Goal: Task Accomplishment & Management: Manage account settings

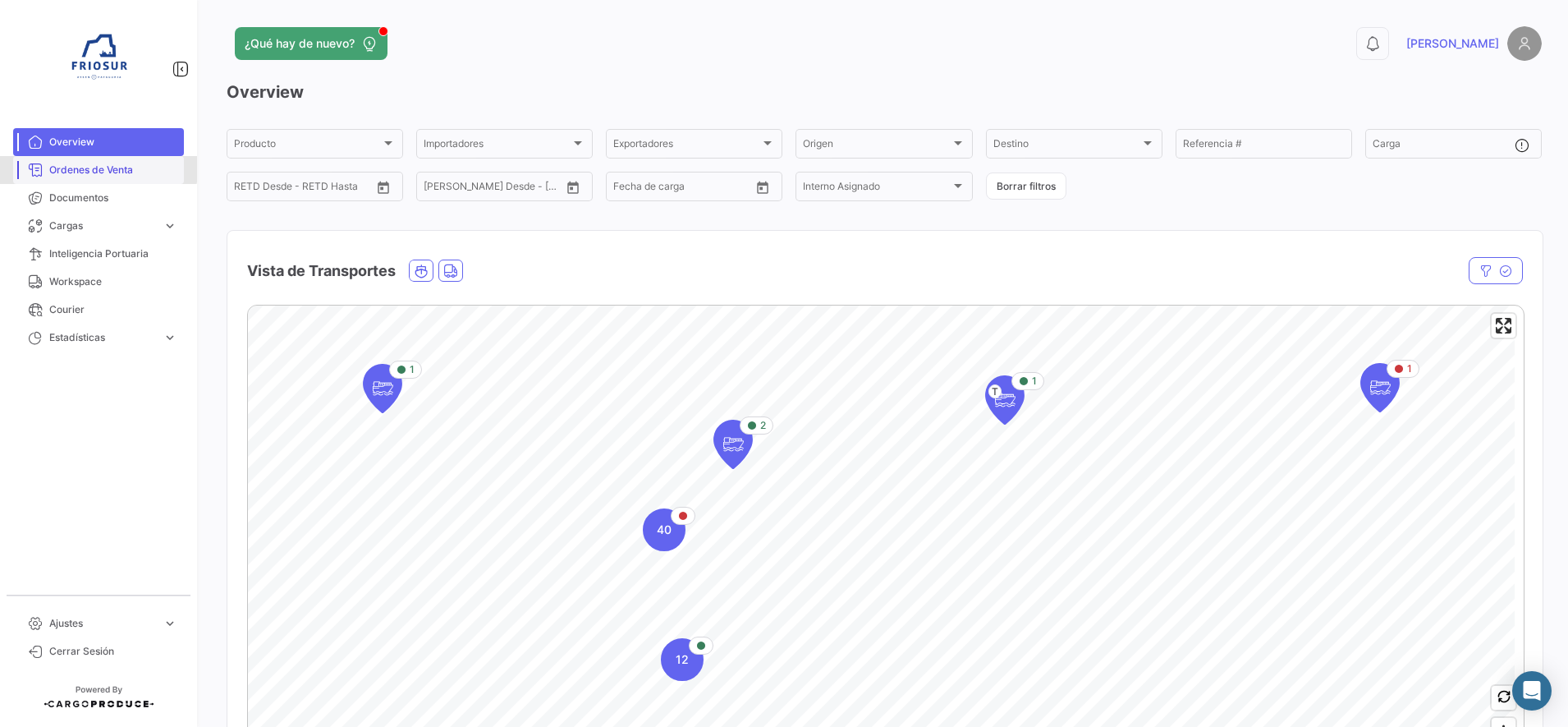
click at [75, 162] on link "Ordenes de Venta" at bounding box center [98, 170] width 171 height 28
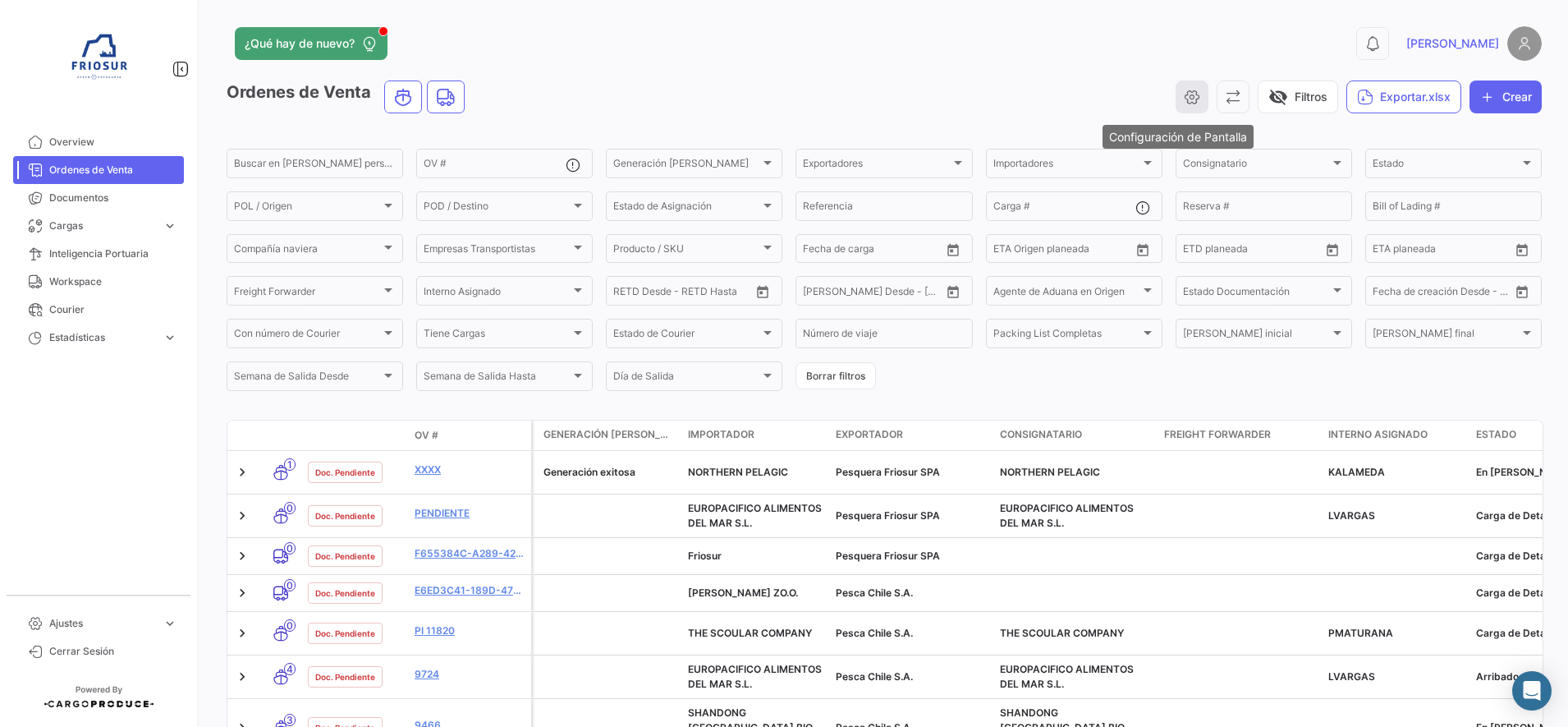
click at [1184, 100] on icon "button" at bounding box center [1191, 97] width 17 height 17
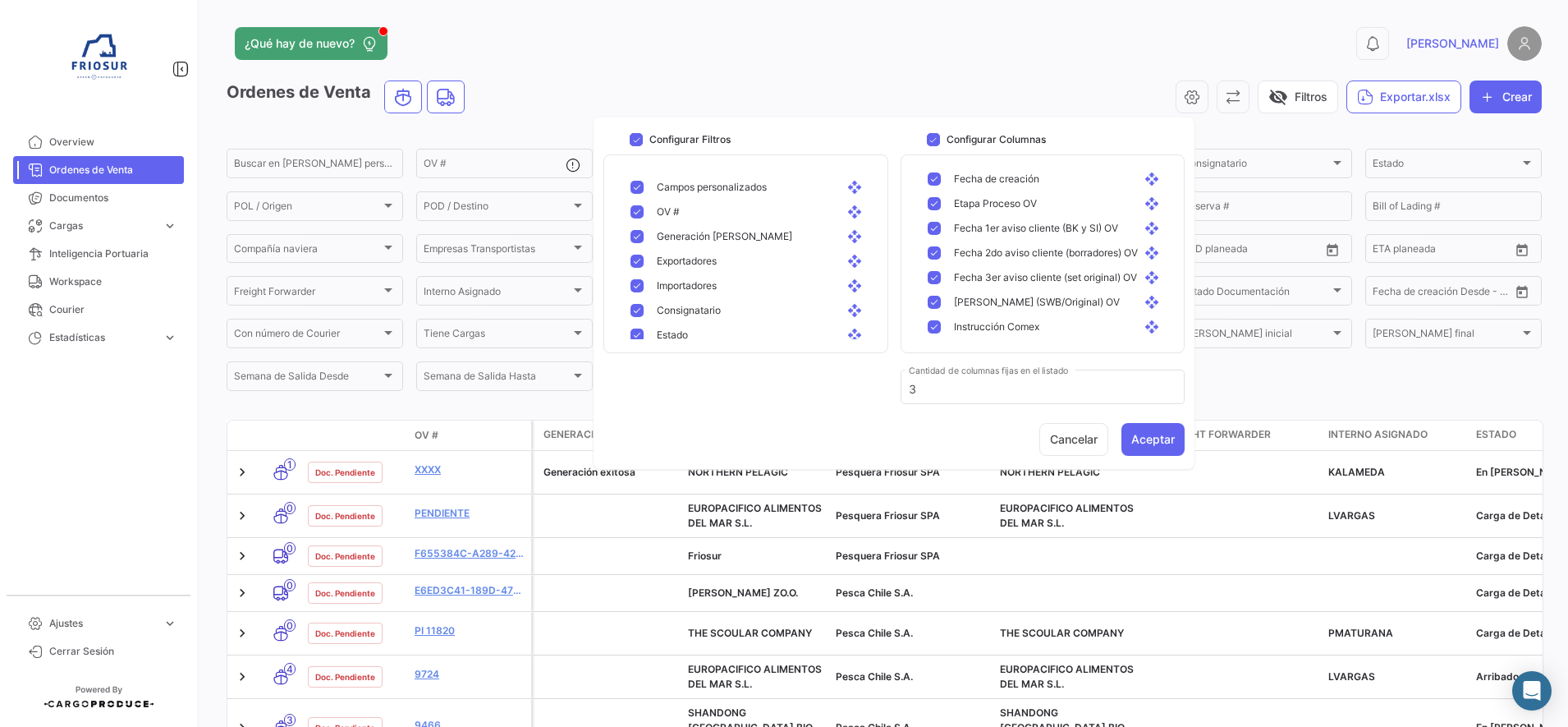
scroll to position [415, 0]
drag, startPoint x: 795, startPoint y: 48, endPoint x: 768, endPoint y: 51, distance: 27.2
click at [791, 48] on div "¿Qué hay de nuevo?" at bounding box center [588, 44] width 723 height 33
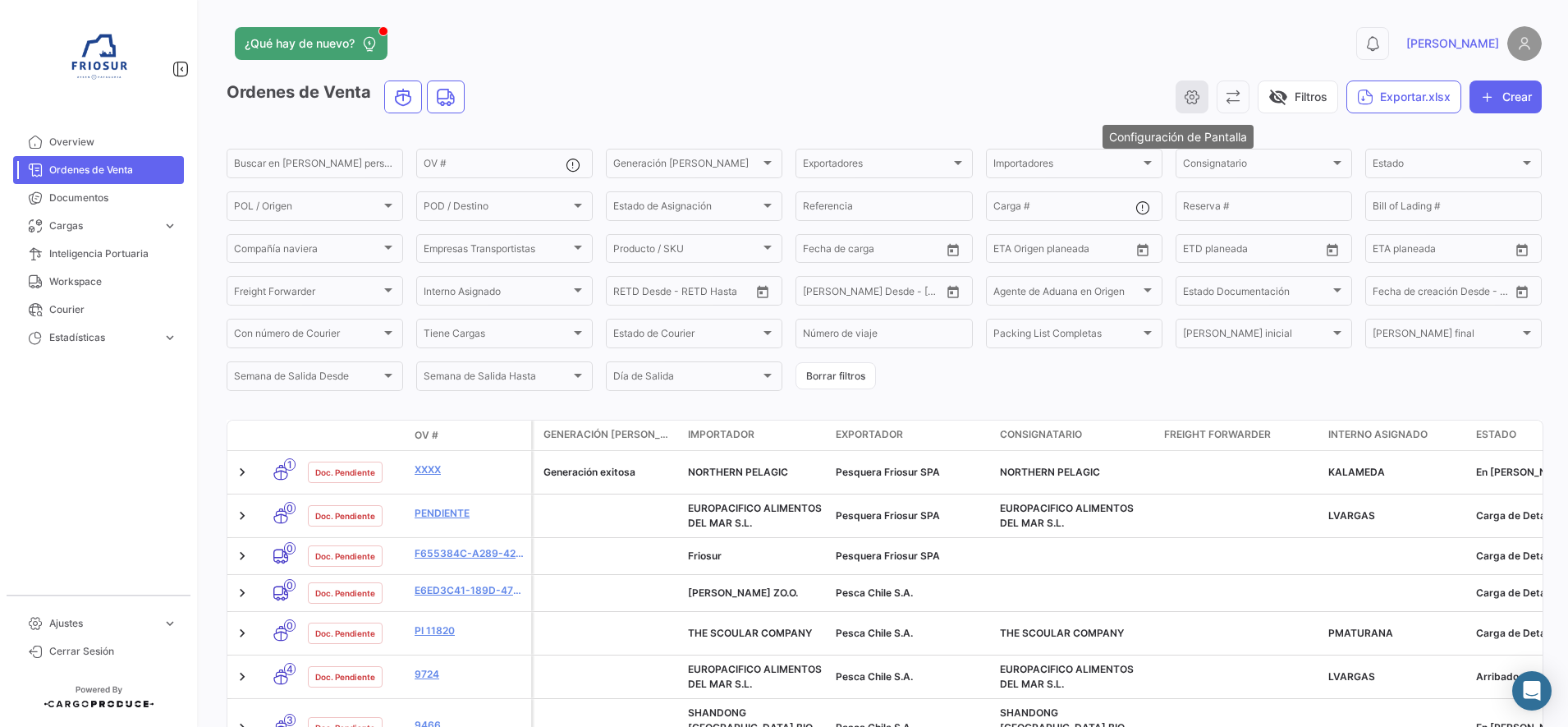
click at [1176, 98] on button "button" at bounding box center [1192, 97] width 33 height 33
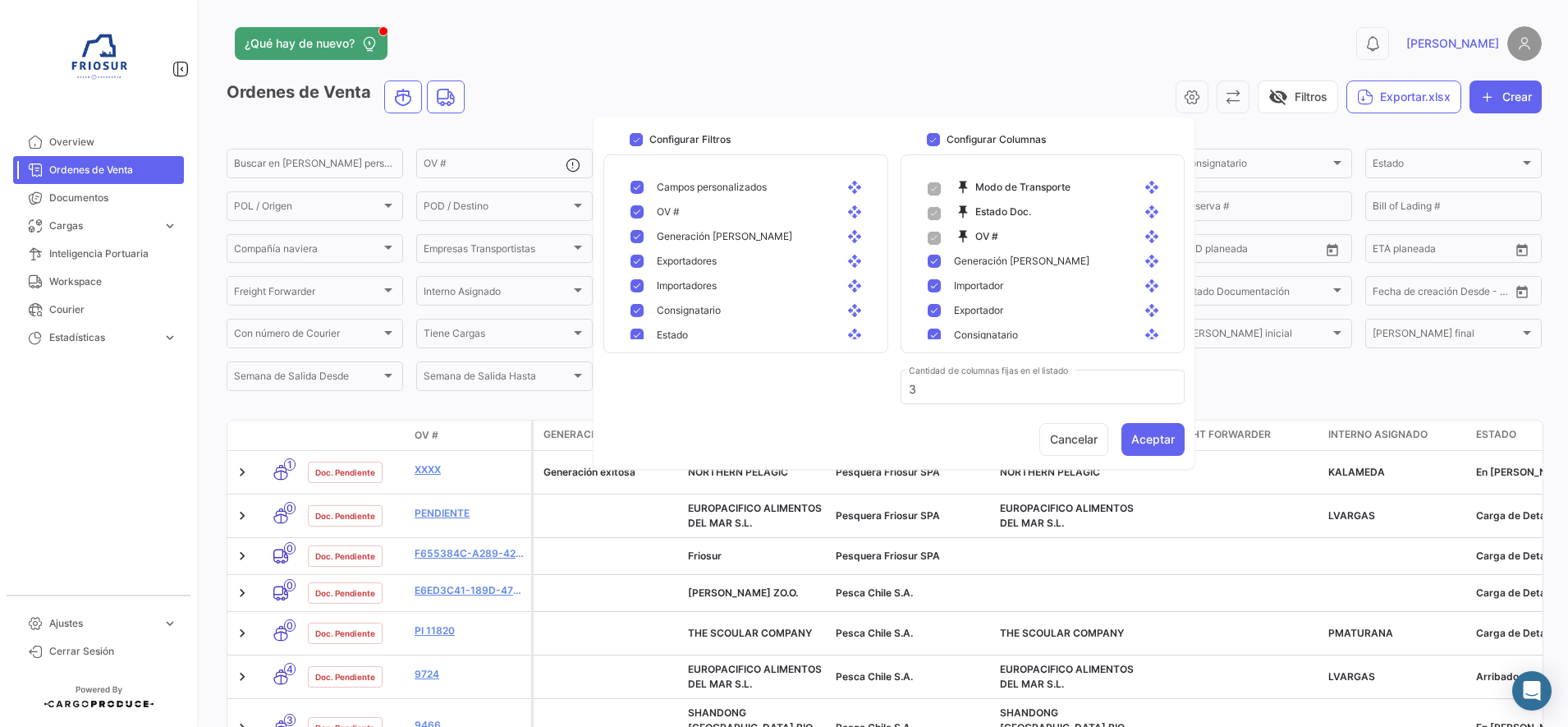
click at [638, 241] on mat-pseudo-checkbox at bounding box center [636, 236] width 13 height 13
checkbox input "false"
click at [635, 282] on mat-pseudo-checkbox at bounding box center [636, 285] width 13 height 13
click at [638, 261] on mat-pseudo-checkbox at bounding box center [636, 261] width 13 height 13
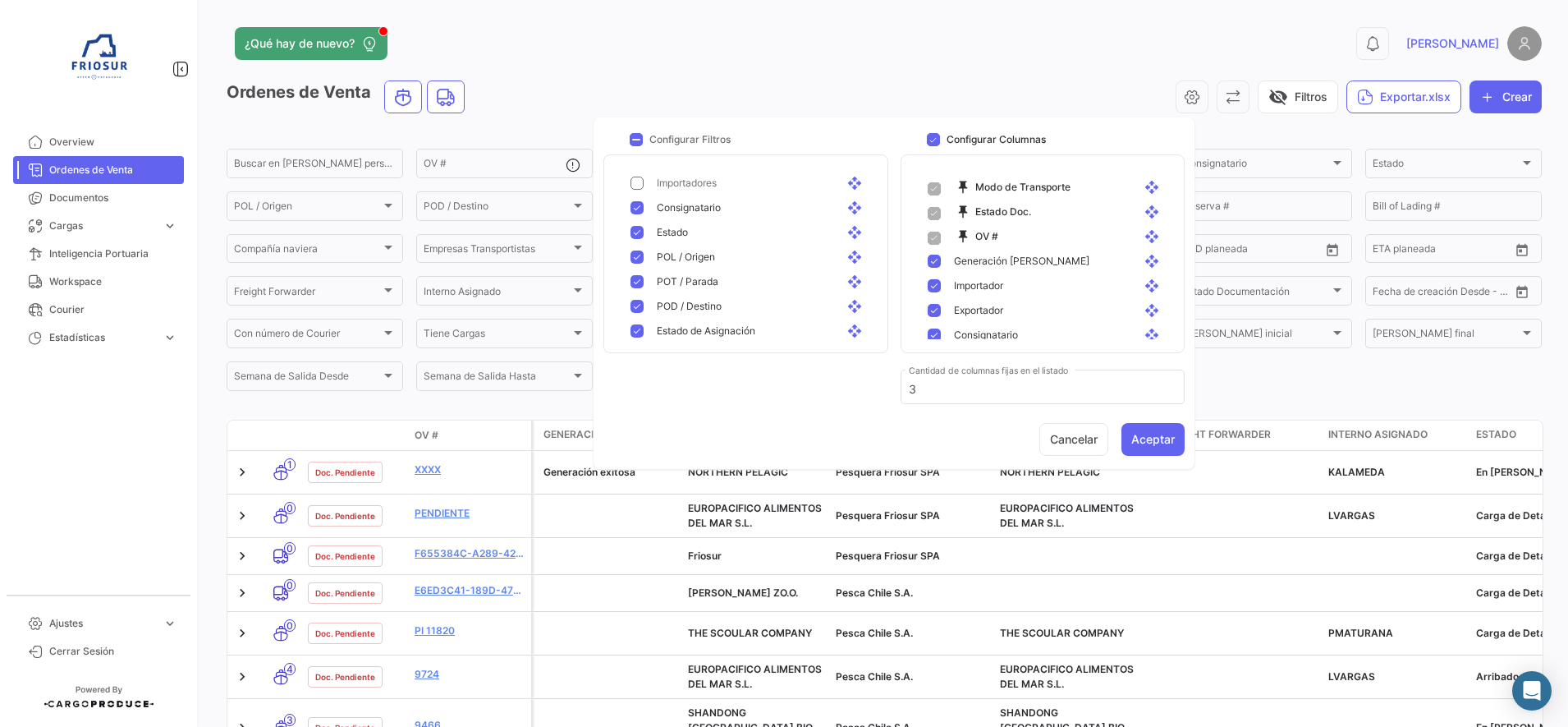
click at [642, 278] on mat-pseudo-checkbox at bounding box center [636, 282] width 13 height 13
click at [640, 280] on mat-pseudo-checkbox at bounding box center [636, 277] width 13 height 13
click at [635, 275] on mat-pseudo-checkbox at bounding box center [636, 273] width 13 height 13
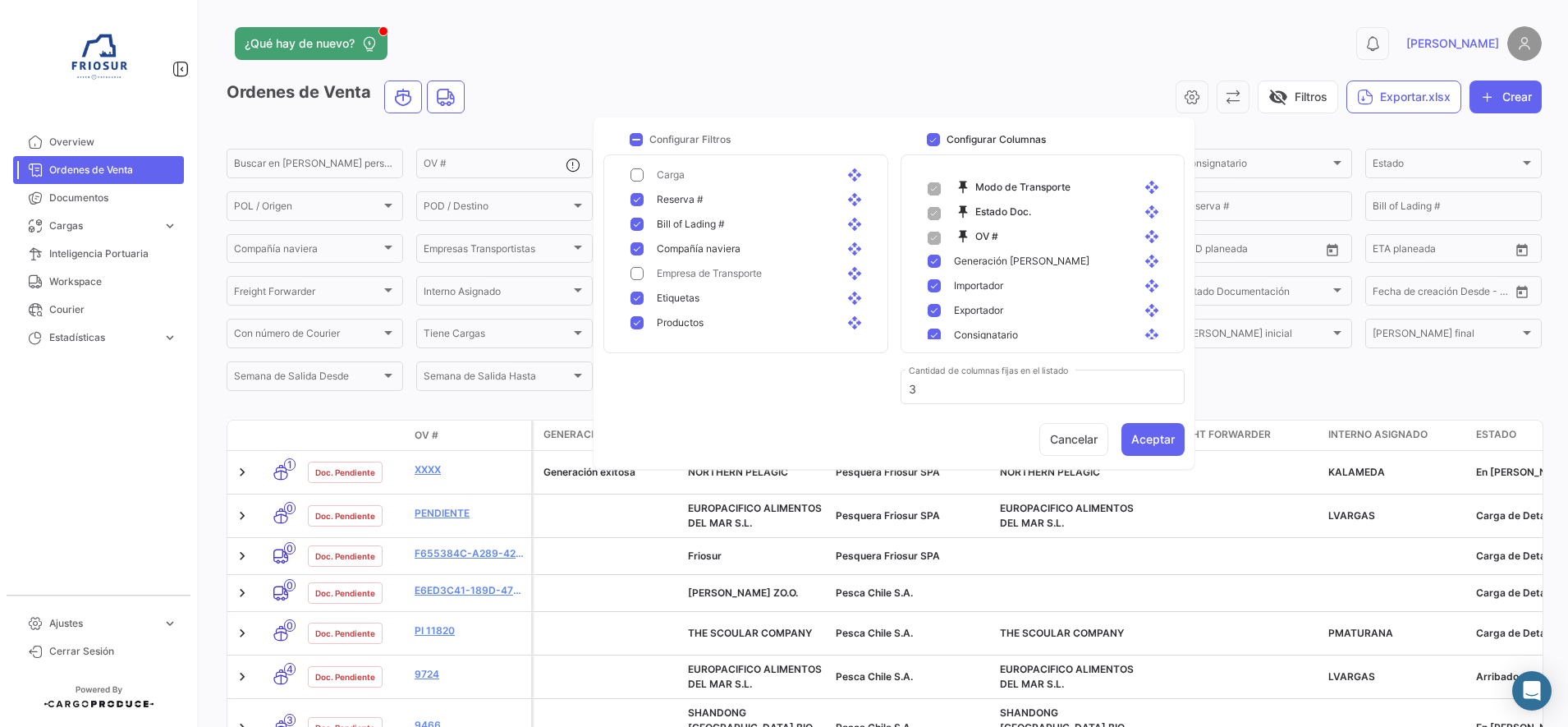
click at [639, 295] on mat-pseudo-checkbox at bounding box center [636, 297] width 13 height 13
click at [637, 327] on mat-pseudo-checkbox at bounding box center [636, 323] width 13 height 13
click at [638, 244] on mat-pseudo-checkbox at bounding box center [636, 244] width 13 height 13
click at [637, 268] on mat-pseudo-checkbox at bounding box center [636, 268] width 13 height 13
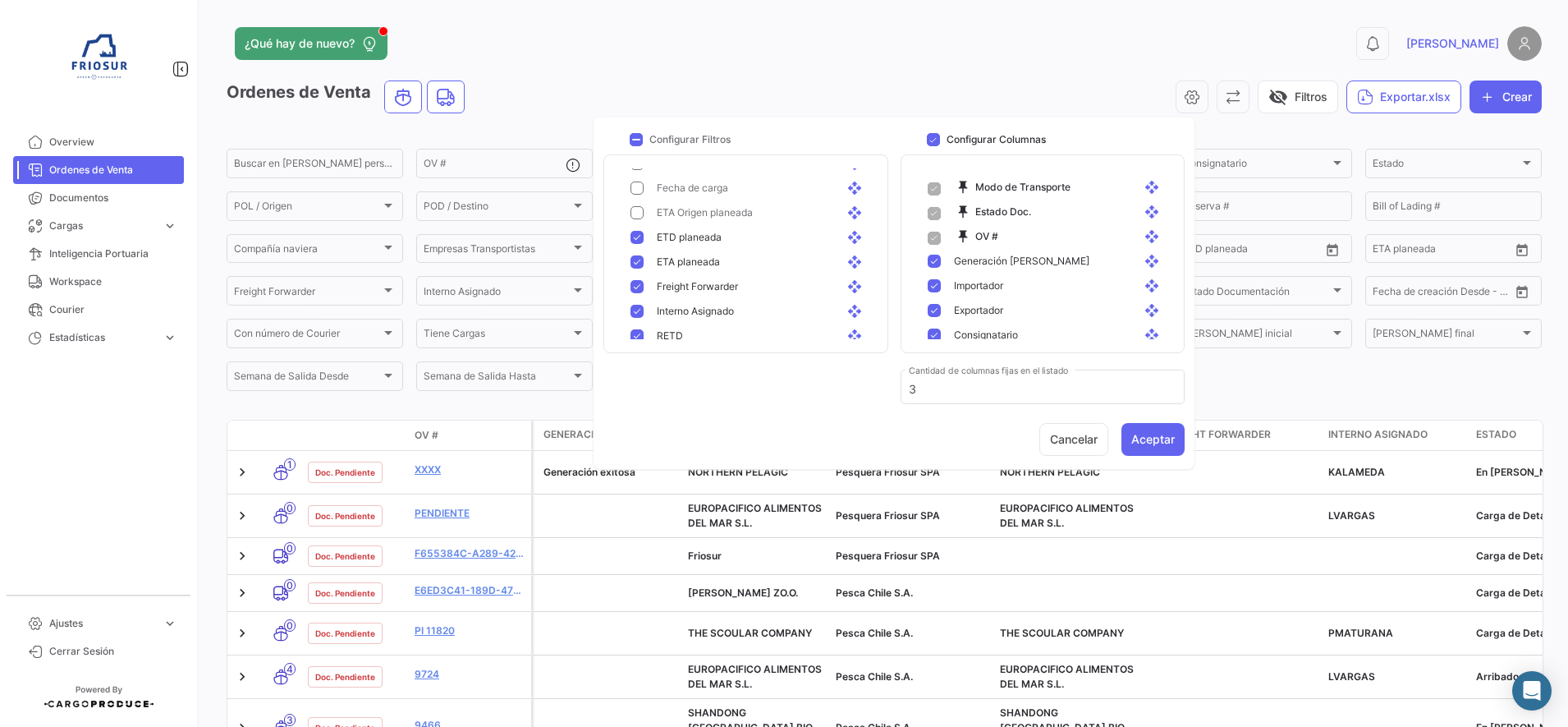
scroll to position [513, 0]
click at [638, 244] on mat-pseudo-checkbox at bounding box center [636, 240] width 13 height 13
click at [636, 239] on mat-pseudo-checkbox at bounding box center [636, 236] width 13 height 13
click at [638, 264] on mat-pseudo-checkbox at bounding box center [636, 261] width 13 height 13
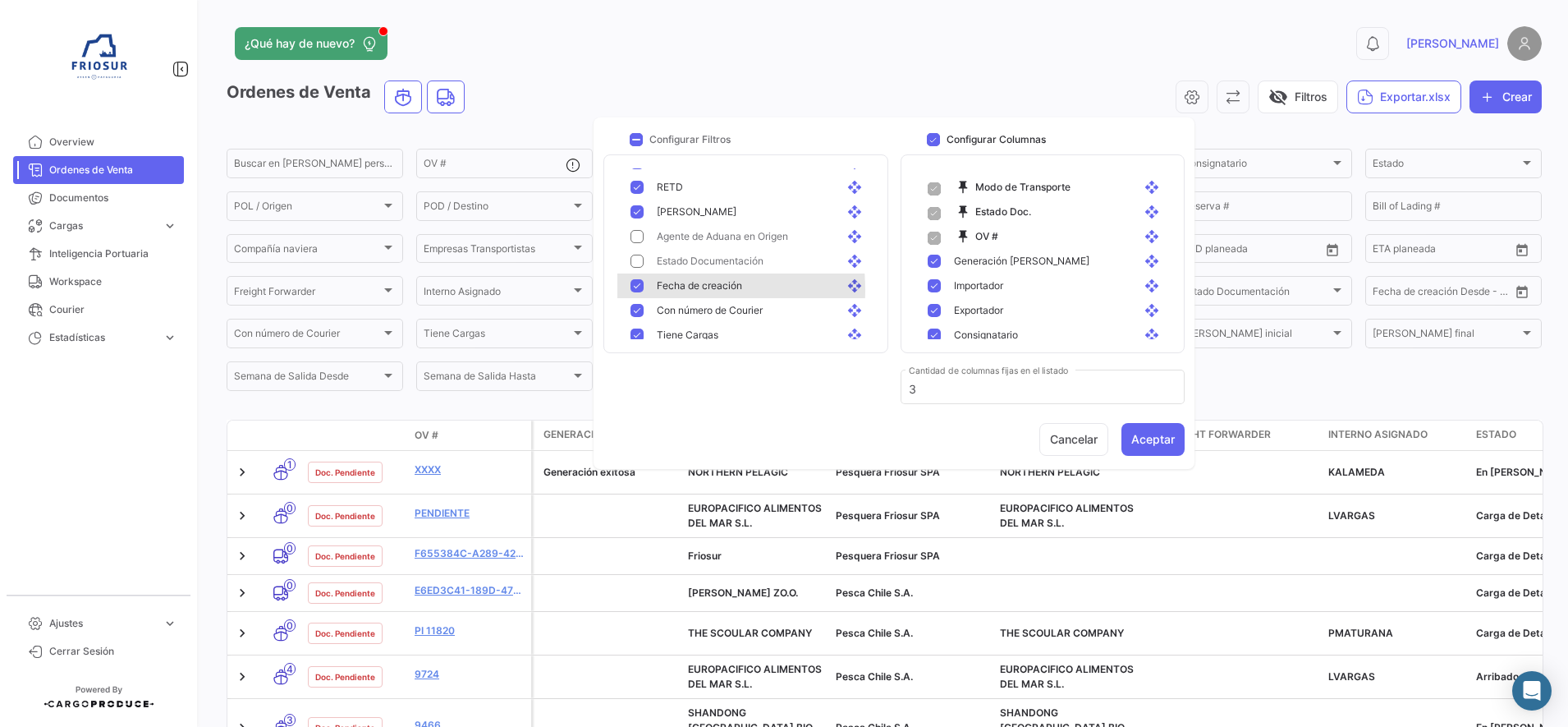
click at [638, 289] on mat-pseudo-checkbox at bounding box center [636, 285] width 13 height 13
click at [635, 312] on mat-pseudo-checkbox at bounding box center [636, 309] width 13 height 13
click at [634, 332] on mat-pseudo-checkbox at bounding box center [636, 335] width 13 height 13
click at [635, 255] on mat-pseudo-checkbox at bounding box center [636, 256] width 13 height 13
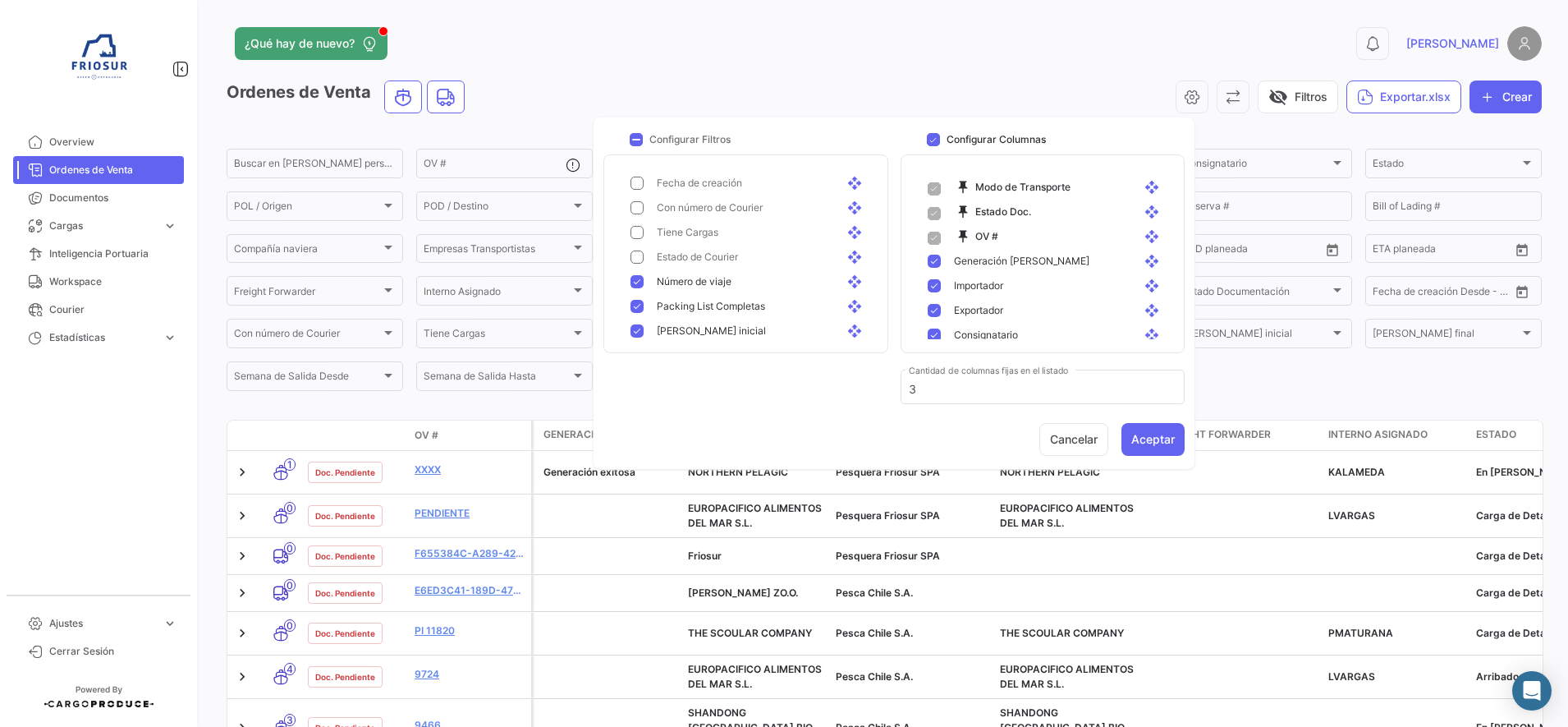
click at [637, 291] on div "Número de viaje open_with" at bounding box center [748, 282] width 262 height 24
click at [635, 311] on mat-pseudo-checkbox at bounding box center [636, 306] width 13 height 13
click at [635, 335] on mat-pseudo-checkbox at bounding box center [636, 330] width 13 height 13
click at [633, 259] on mat-pseudo-checkbox at bounding box center [636, 253] width 13 height 13
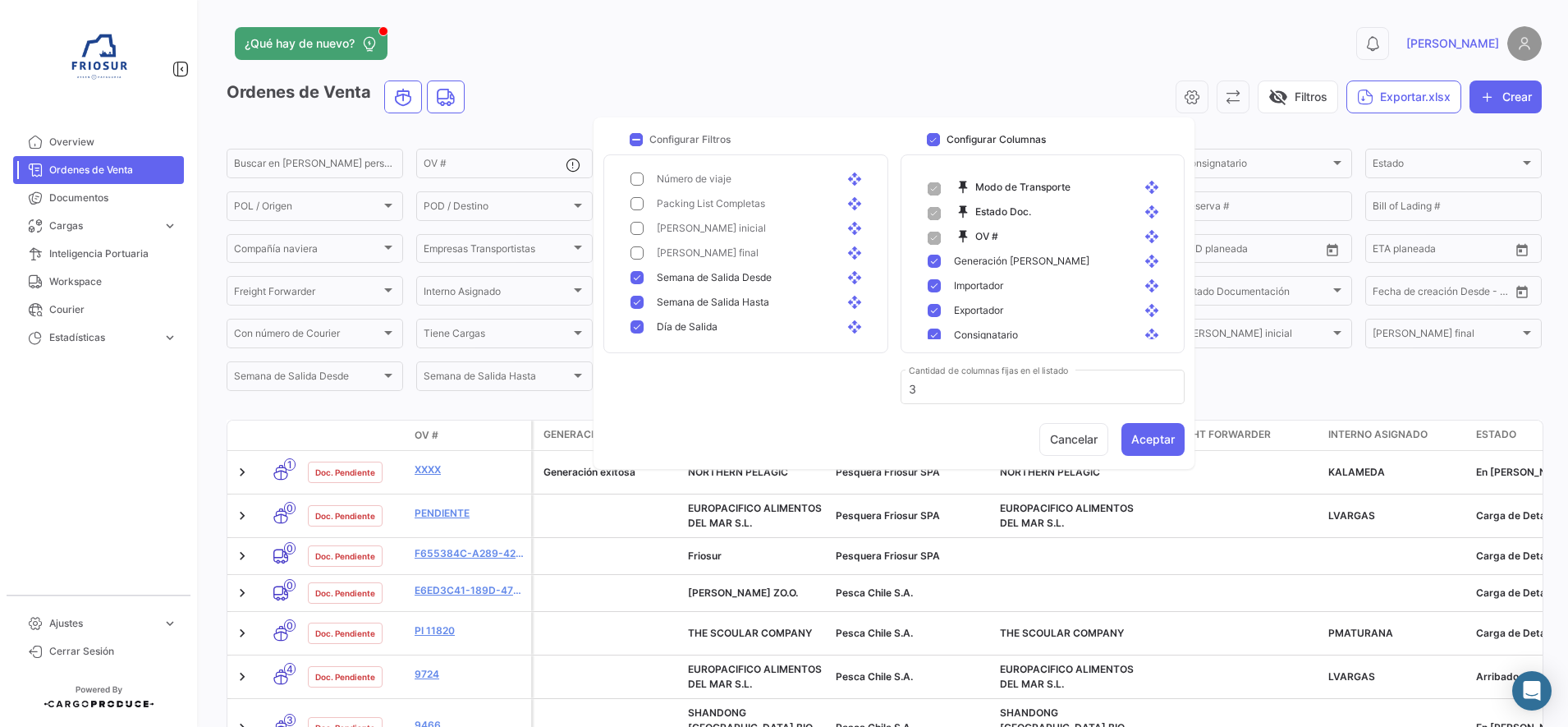
click at [635, 281] on mat-pseudo-checkbox at bounding box center [636, 277] width 13 height 13
click at [636, 306] on mat-pseudo-checkbox at bounding box center [636, 302] width 13 height 13
click at [1155, 436] on button "Aceptar" at bounding box center [1153, 439] width 64 height 33
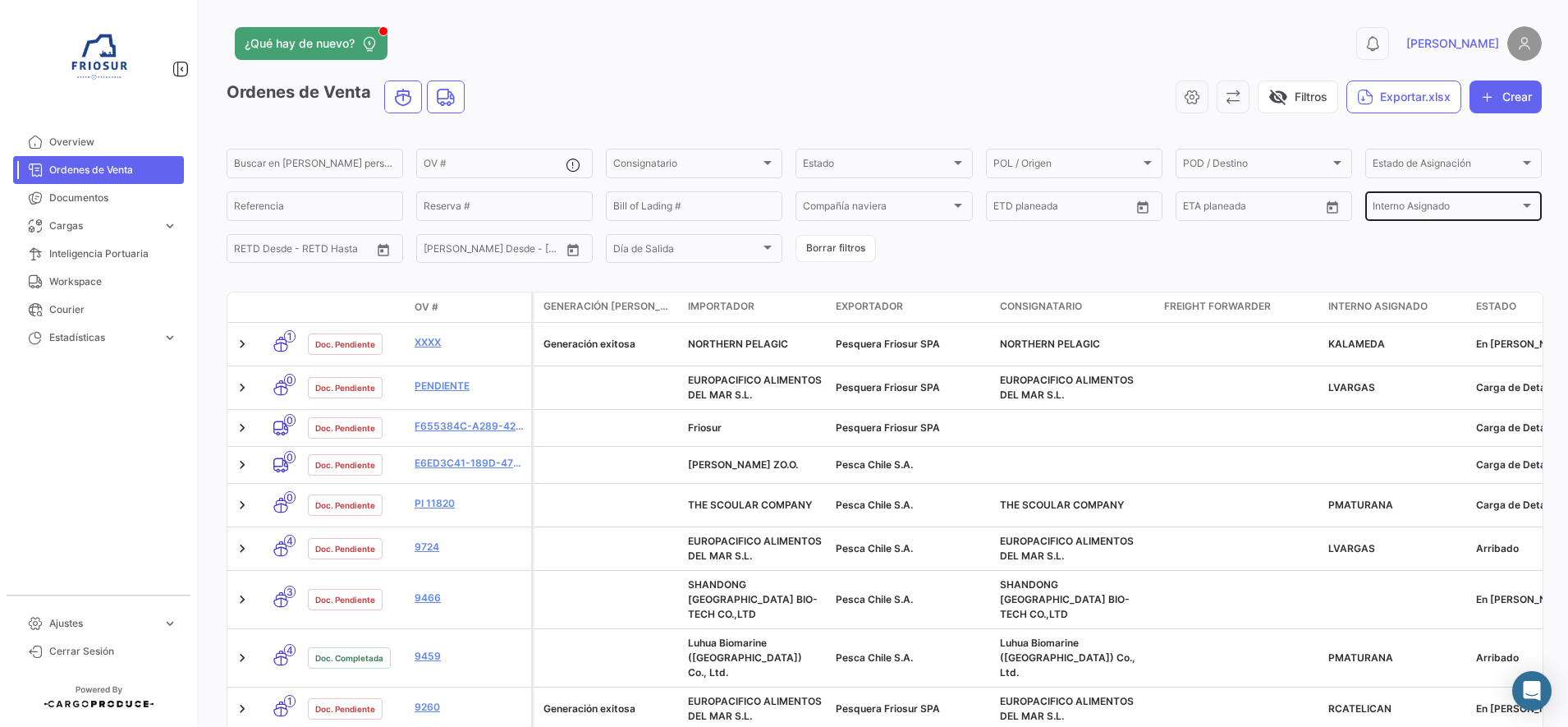
click at [1458, 208] on div "Interno Asignado" at bounding box center [1446, 208] width 147 height 11
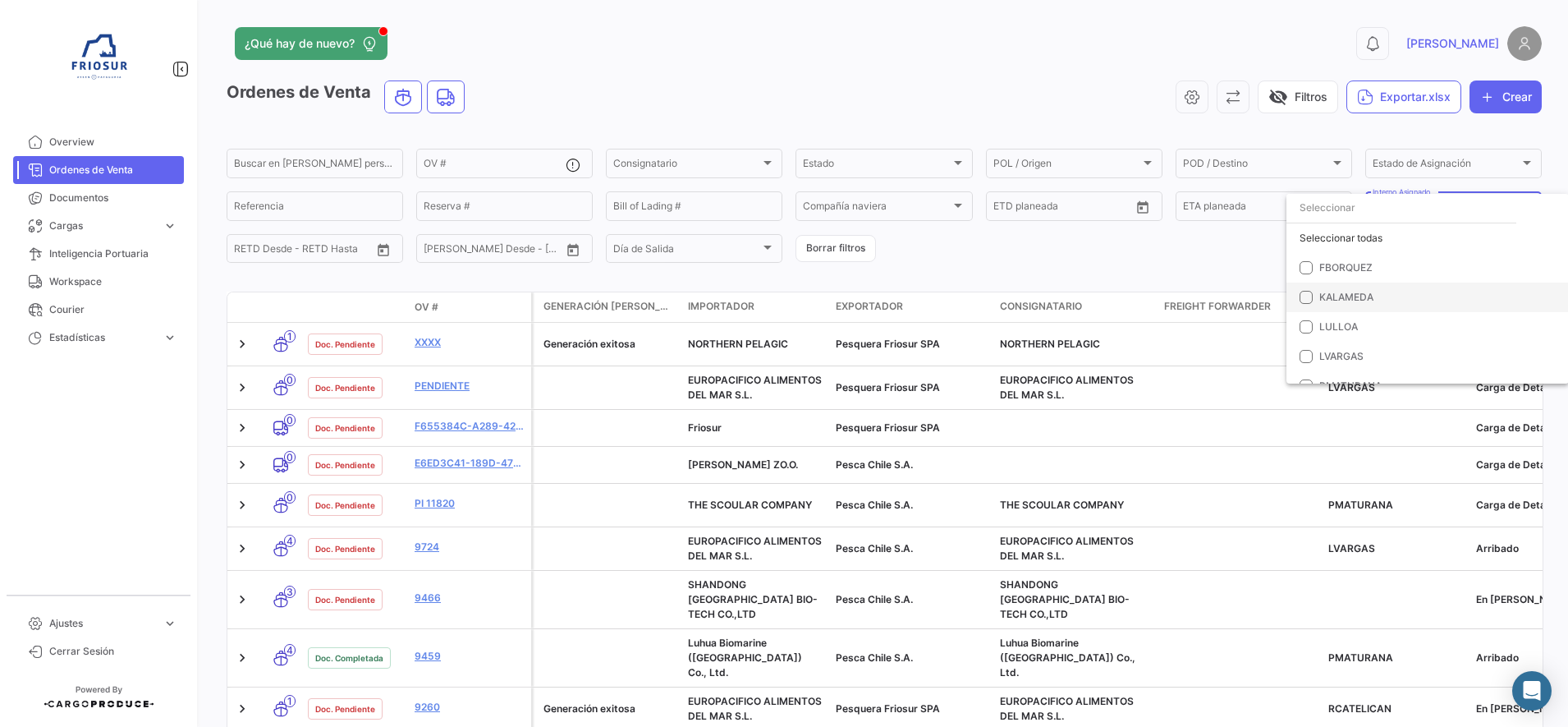
click at [1337, 295] on span "KALAMEDA" at bounding box center [1347, 296] width 54 height 12
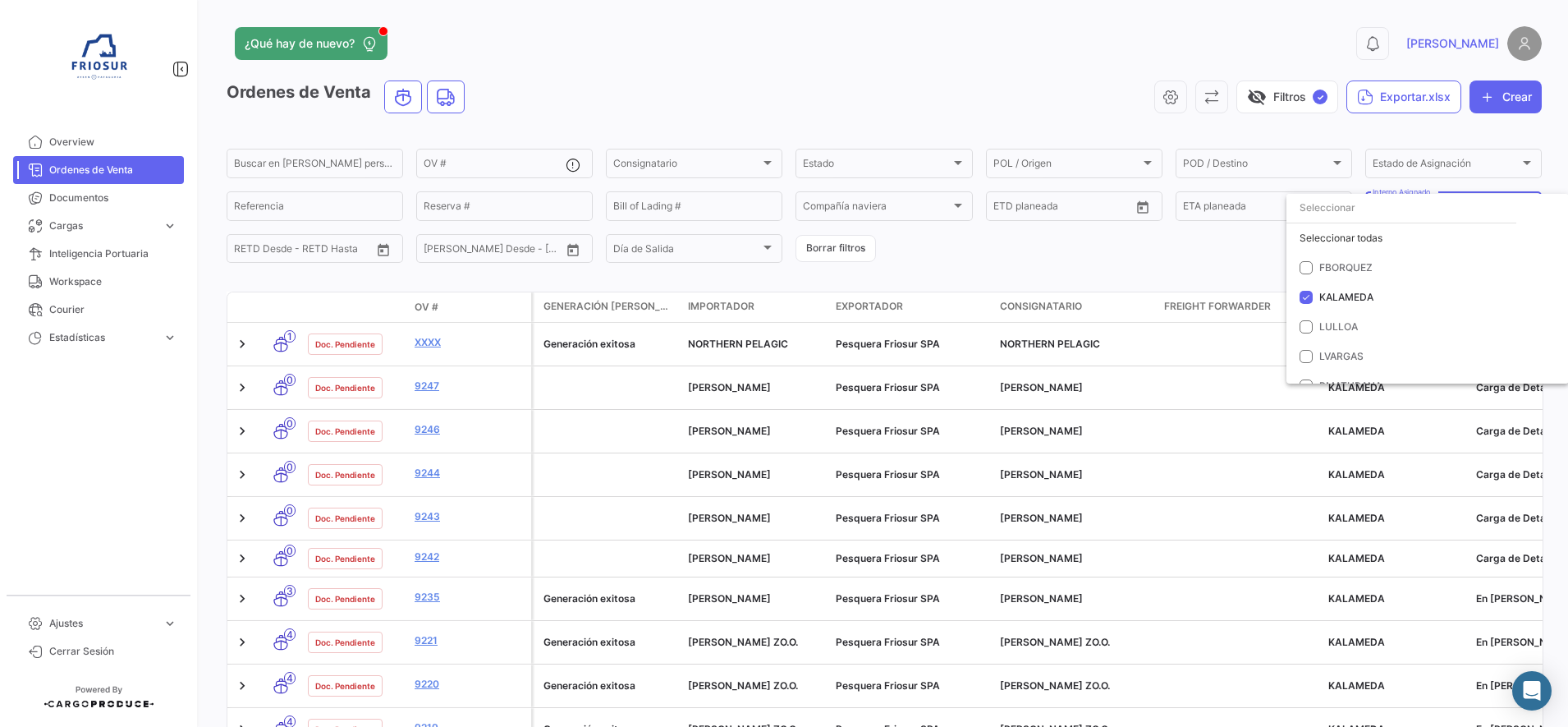
click at [1008, 262] on div at bounding box center [784, 364] width 1568 height 727
